Goal: Task Accomplishment & Management: Understand process/instructions

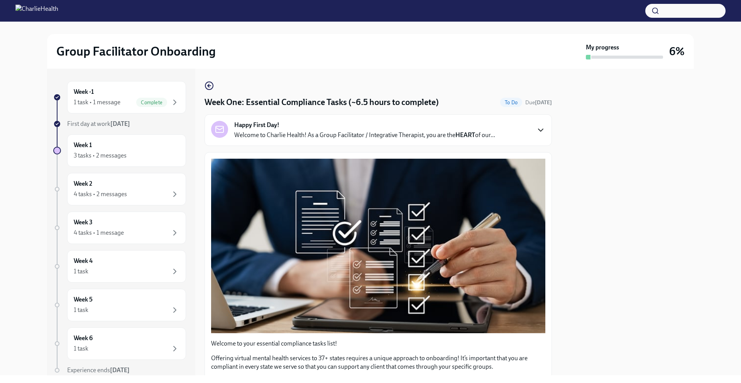
click at [536, 129] on icon "button" at bounding box center [540, 129] width 9 height 9
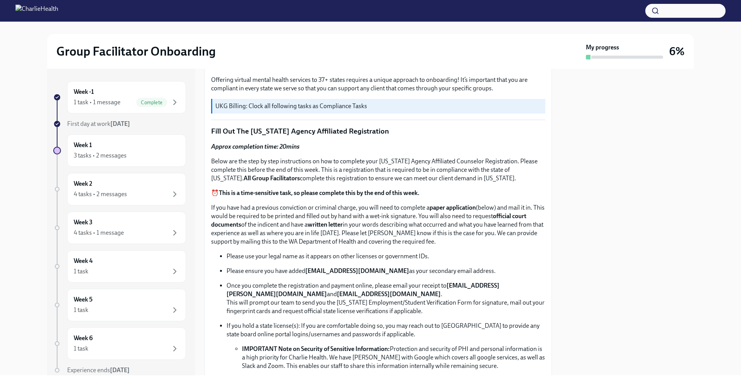
scroll to position [723, 0]
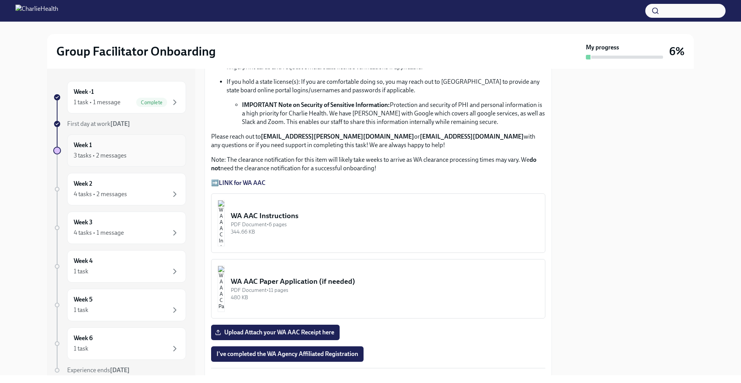
click at [131, 154] on div "3 tasks • 2 messages" at bounding box center [127, 155] width 106 height 9
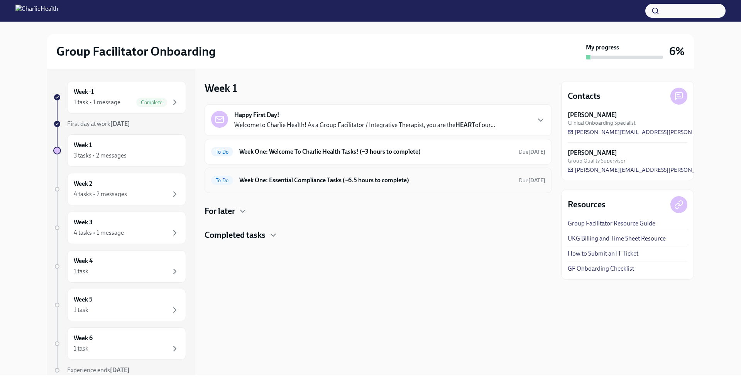
click at [241, 186] on div "To Do Week One: Essential Compliance Tasks (~6.5 hours to complete) Due [DATE]" at bounding box center [378, 180] width 334 height 12
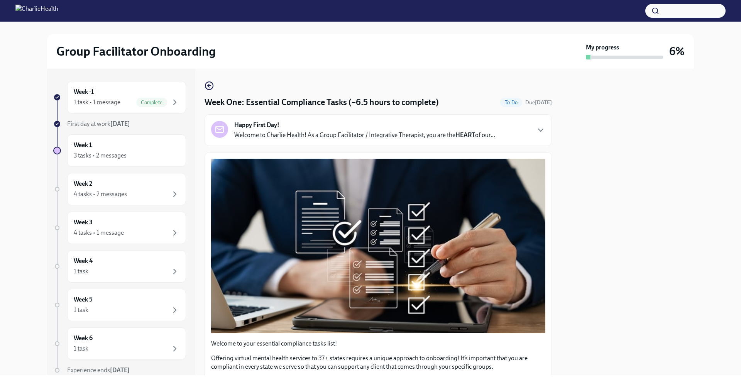
click at [250, 142] on div "Happy First Day! Welcome to Charlie Health! As a Group Facilitator / Integrativ…" at bounding box center [378, 130] width 347 height 32
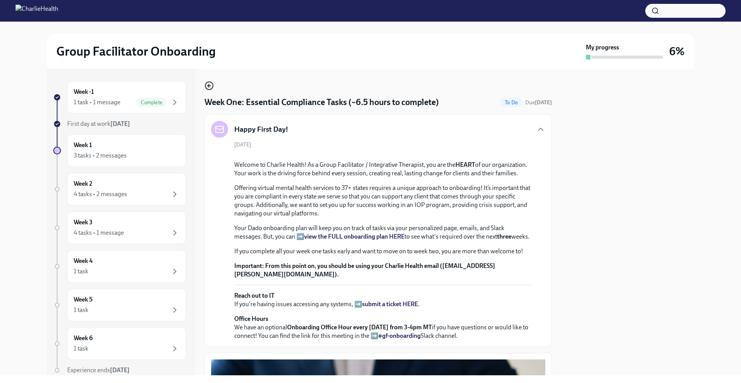
click at [213, 83] on icon "button" at bounding box center [209, 85] width 9 height 9
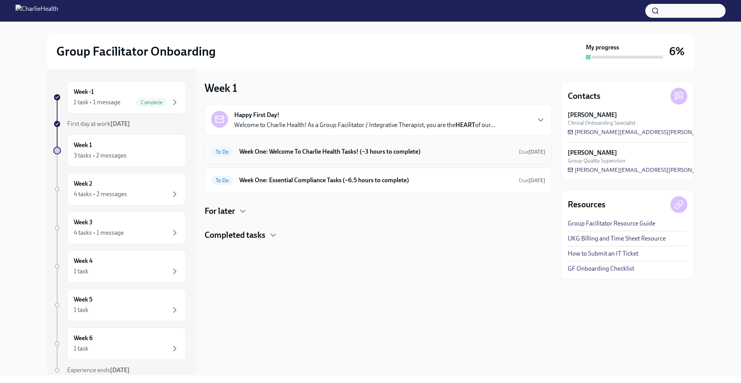
click at [282, 150] on h6 "Week One: Welcome To Charlie Health Tasks! (~3 hours to complete)" at bounding box center [375, 151] width 273 height 8
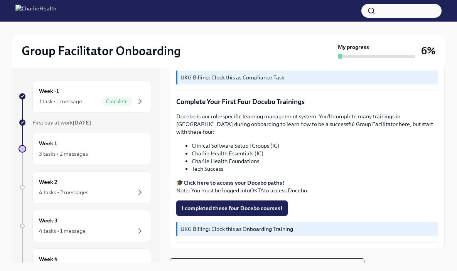
scroll to position [13, 0]
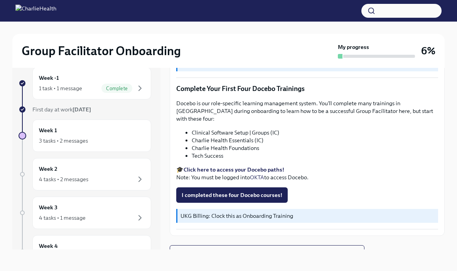
click at [275, 190] on button "I completed these four Docebo courses!" at bounding box center [232, 195] width 112 height 15
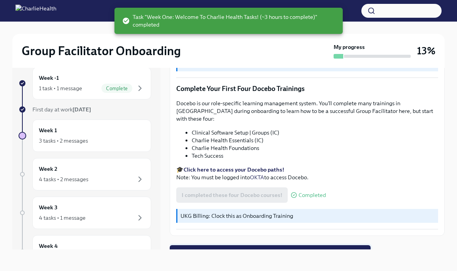
click at [280, 249] on span "Next task : Week One: Essential Compliance Tasks (~6.5 hours to complete)" at bounding box center [270, 253] width 190 height 8
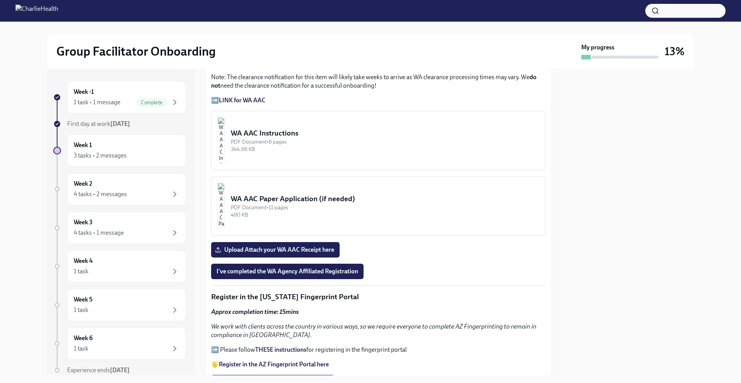
scroll to position [605, 0]
click at [254, 127] on button "WA AAC Instructions PDF Document • 6 pages 344.66 KB" at bounding box center [378, 140] width 334 height 59
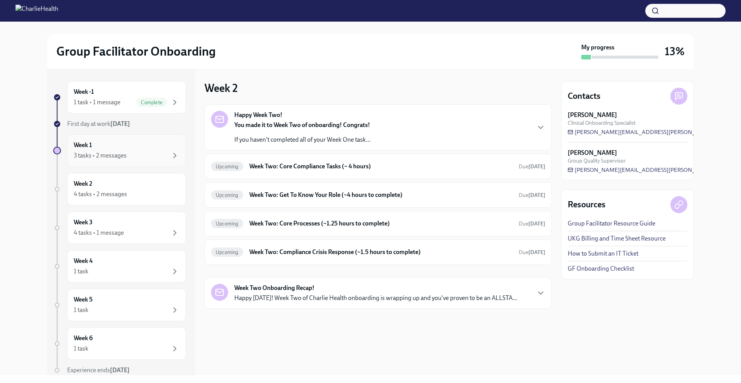
click at [106, 146] on div "Week 1 3 tasks • 2 messages" at bounding box center [127, 150] width 106 height 19
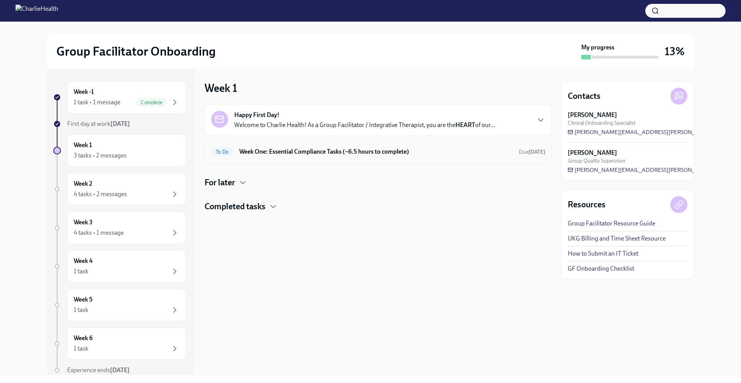
click at [278, 154] on h6 "Week One: Essential Compliance Tasks (~6.5 hours to complete)" at bounding box center [375, 151] width 273 height 8
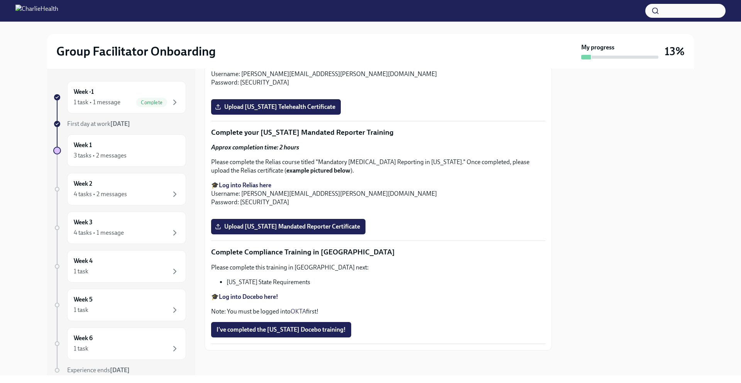
scroll to position [1637, 0]
click at [263, 298] on strong "Log into Docebo here!" at bounding box center [248, 296] width 59 height 7
